Goal: Information Seeking & Learning: Find specific fact

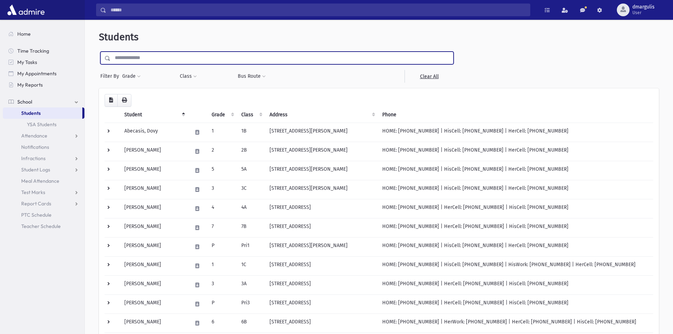
click at [146, 59] on input "text" at bounding box center [282, 58] width 343 height 13
type input "*********"
click at [99, 52] on input "submit" at bounding box center [109, 57] width 20 height 10
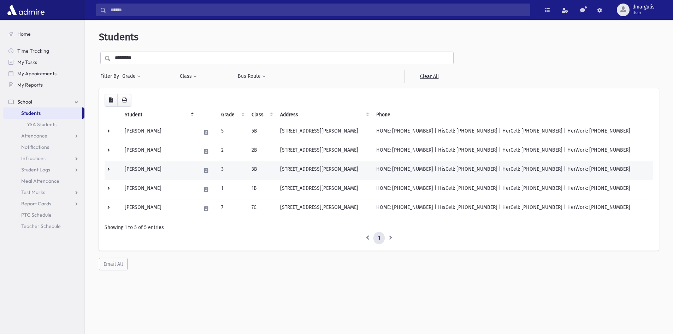
click at [181, 174] on td "[PERSON_NAME]" at bounding box center [159, 170] width 76 height 19
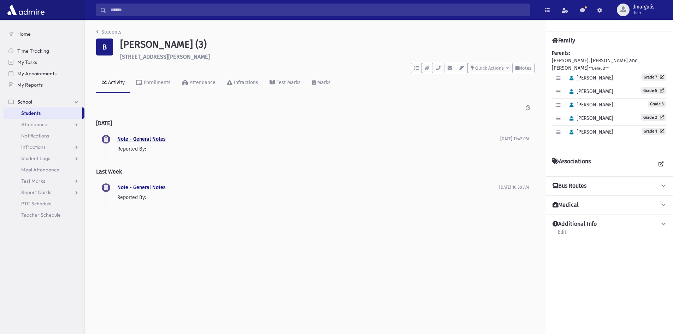
click at [145, 141] on link "Note - General Notes" at bounding box center [141, 139] width 48 height 6
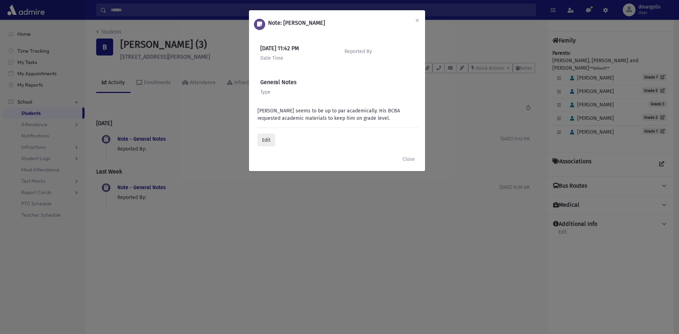
click at [197, 135] on div "Note: Barenbaum, Michel × 9/15/2025 11:42 PM Date Time Reported By General Note…" at bounding box center [339, 167] width 679 height 334
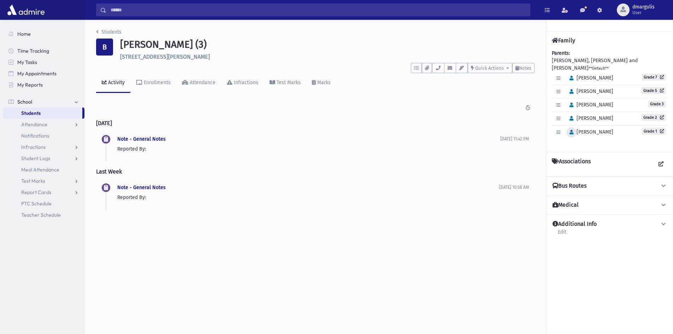
click at [572, 130] on icon "button" at bounding box center [572, 132] width 4 height 5
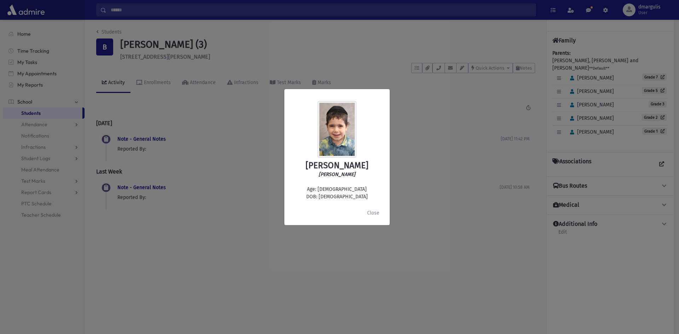
click at [452, 149] on div "Moshe Barenbaum משה ברנבוים Age: 6 DOB: 4/22/2019 Close" at bounding box center [339, 167] width 679 height 334
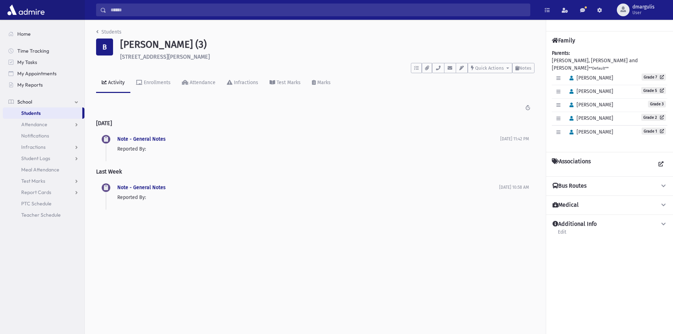
click at [24, 116] on span "Students" at bounding box center [30, 113] width 19 height 6
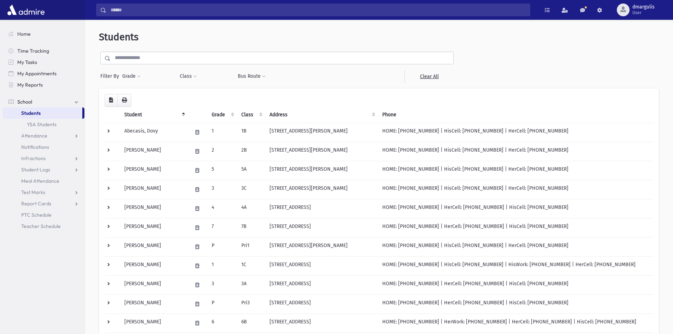
click at [175, 62] on input "text" at bounding box center [282, 58] width 343 height 13
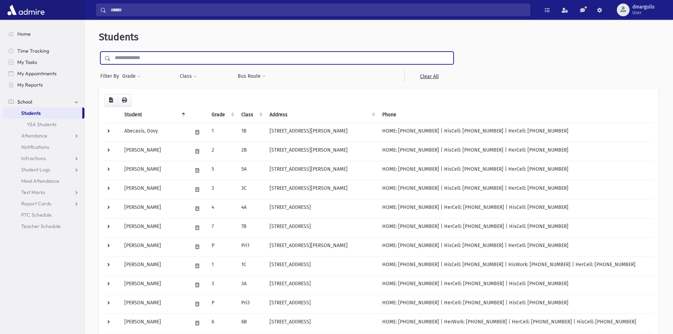
type input "*********"
click at [99, 52] on input "submit" at bounding box center [109, 57] width 20 height 10
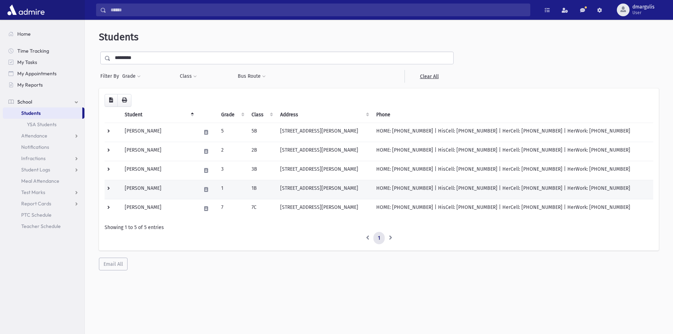
click at [166, 188] on td "[PERSON_NAME]" at bounding box center [159, 189] width 76 height 19
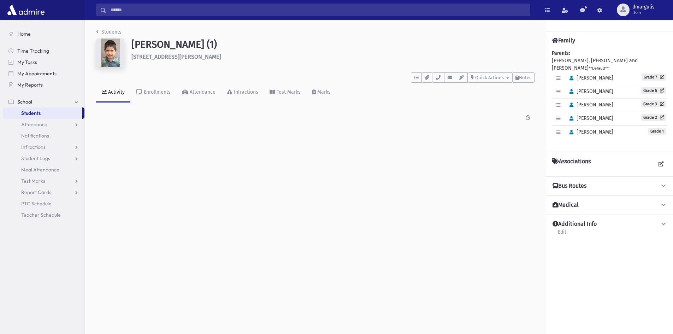
click at [115, 92] on div "Activity" at bounding box center [116, 92] width 18 height 6
click at [426, 82] on button "button" at bounding box center [427, 77] width 10 height 10
click at [425, 82] on button "button" at bounding box center [427, 77] width 10 height 10
click at [30, 114] on span "Students" at bounding box center [30, 113] width 19 height 6
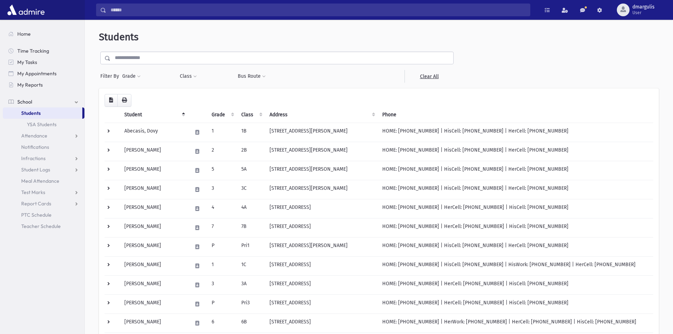
click at [126, 61] on input "text" at bounding box center [282, 58] width 343 height 13
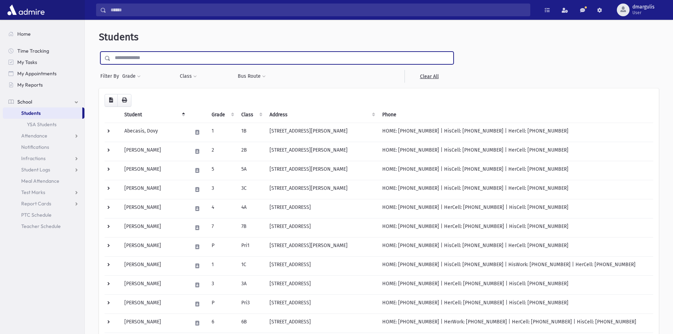
type input "*********"
click at [99, 52] on input "submit" at bounding box center [109, 57] width 20 height 10
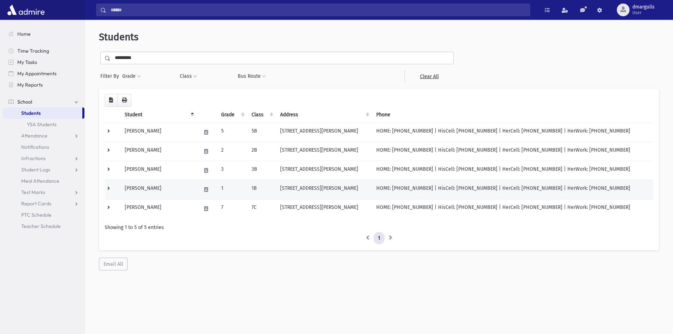
click at [186, 186] on td "[PERSON_NAME]" at bounding box center [159, 189] width 76 height 19
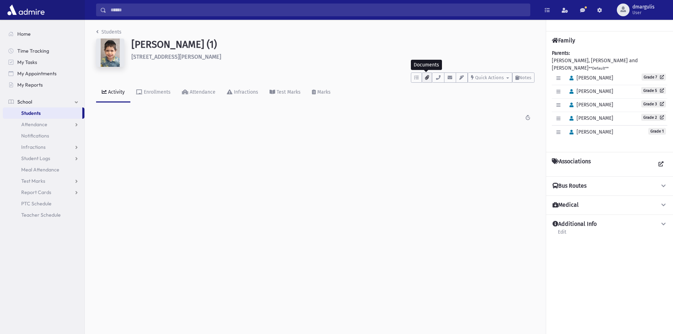
click at [430, 79] on button "button" at bounding box center [427, 77] width 10 height 10
click at [37, 116] on span "Students" at bounding box center [30, 113] width 19 height 6
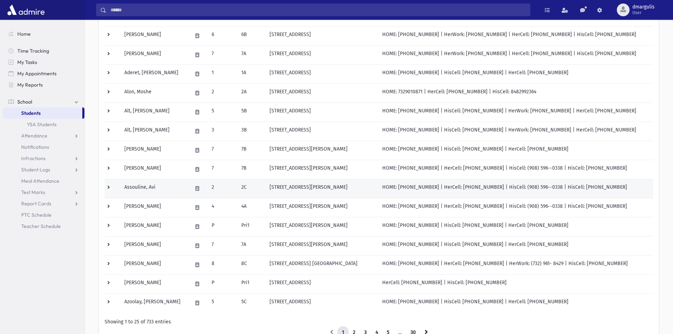
scroll to position [343, 0]
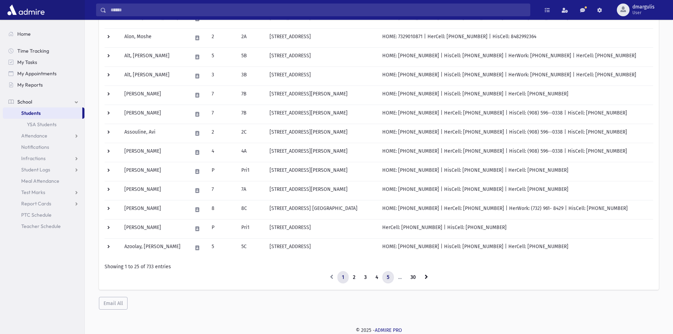
click at [382, 278] on link "5" at bounding box center [388, 277] width 12 height 13
